Goal: Information Seeking & Learning: Compare options

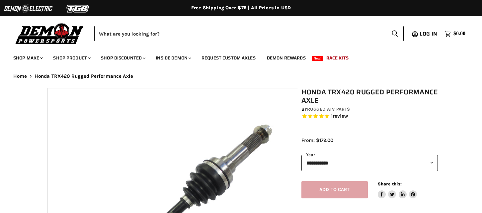
select select "******"
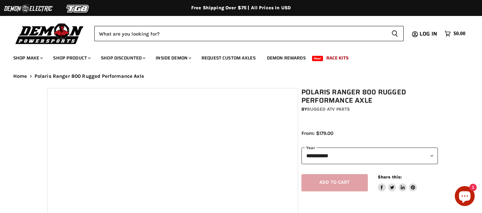
select select "******"
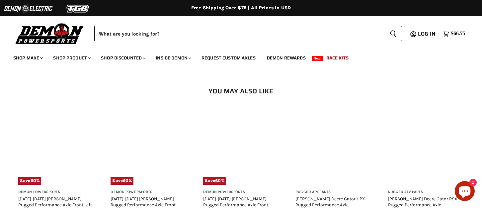
scroll to position [639, 0]
